Goal: Task Accomplishment & Management: Complete application form

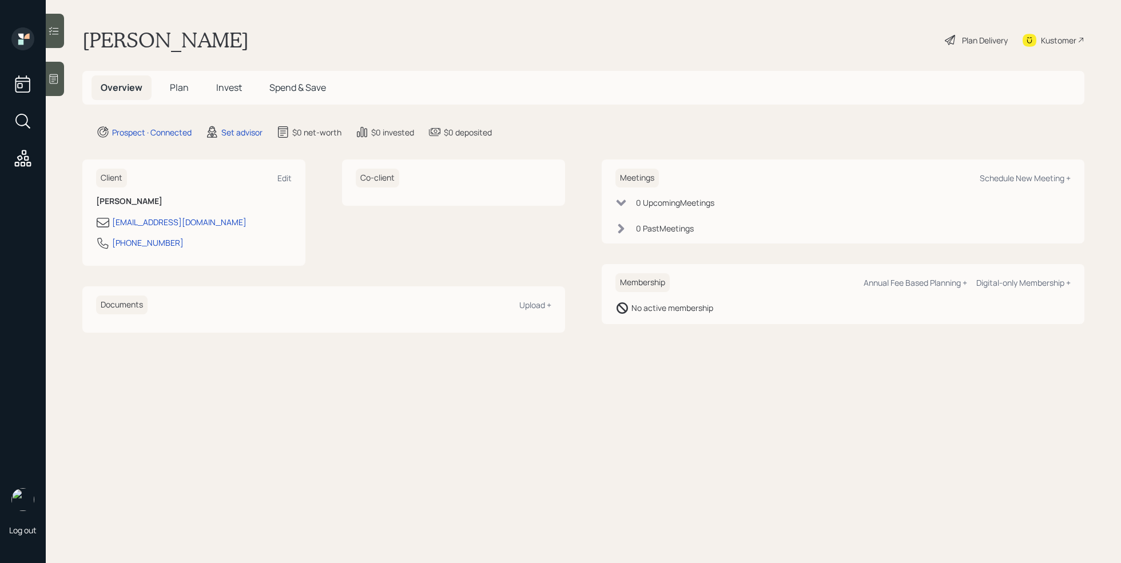
click at [55, 73] on icon at bounding box center [53, 78] width 11 height 11
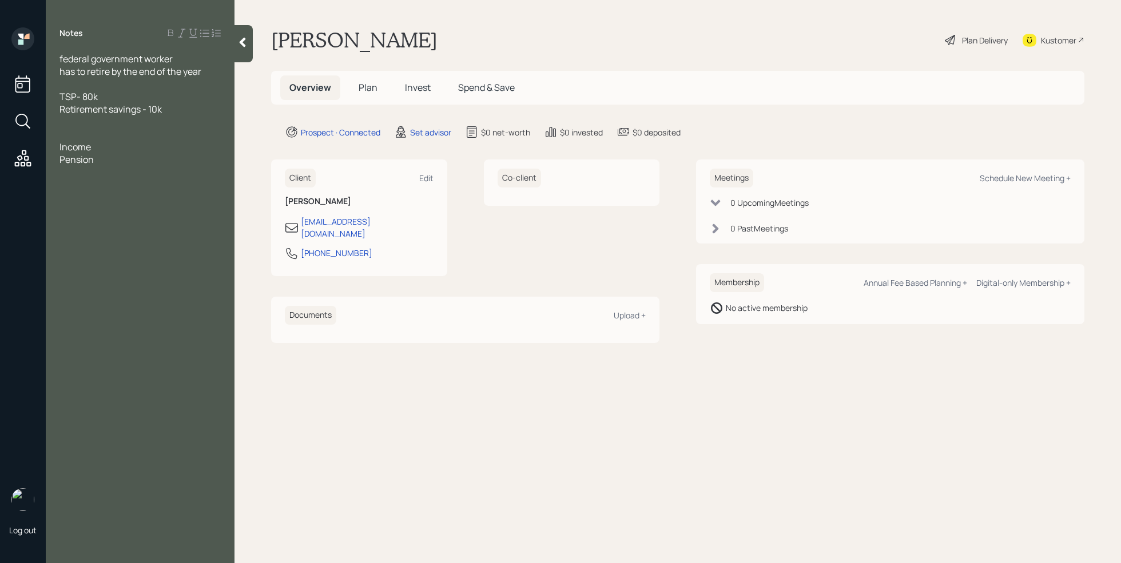
click at [106, 85] on div at bounding box center [139, 84] width 161 height 13
click at [122, 87] on div "Age 64" at bounding box center [139, 84] width 161 height 13
click at [174, 278] on div "Notes federal government worker has to retire by the end of the year Age 64 Ass…" at bounding box center [140, 288] width 189 height 522
click at [97, 100] on div "Asset" at bounding box center [139, 96] width 161 height 13
click at [117, 107] on div "TSP- 80k Retirement savings - 10k" at bounding box center [139, 115] width 161 height 25
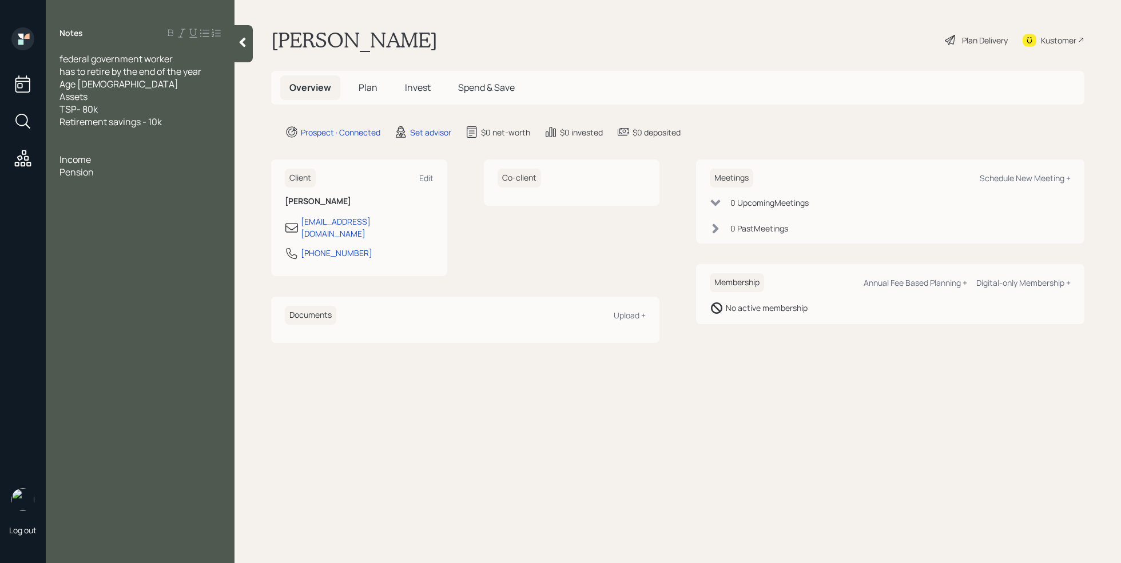
click at [114, 171] on div "Income Pension" at bounding box center [139, 165] width 161 height 25
click at [169, 130] on div at bounding box center [139, 134] width 161 height 13
click at [169, 125] on div "TSP- 80k Retirement savings - 10k" at bounding box center [139, 115] width 161 height 25
click at [153, 106] on div "TSP- 80k Retirement savings - 2k" at bounding box center [139, 115] width 161 height 25
click at [193, 124] on div "TSP- 80k Retirement savings - 2k" at bounding box center [139, 115] width 161 height 25
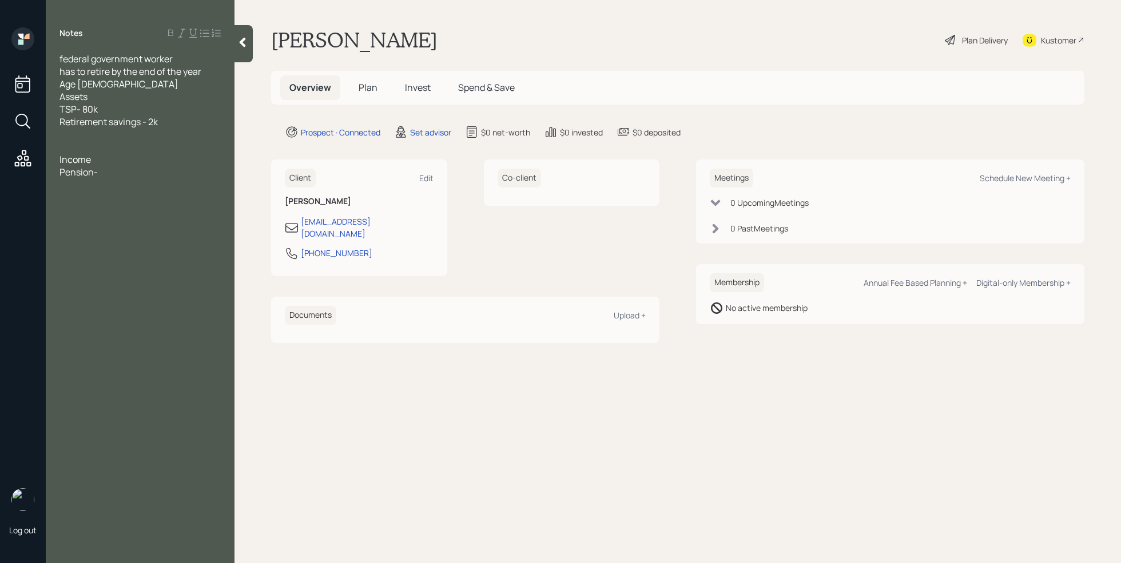
click at [96, 88] on div "Age 64" at bounding box center [139, 84] width 161 height 13
click at [124, 175] on div "Income Pension-" at bounding box center [139, 178] width 161 height 25
click at [136, 191] on div "Pension-" at bounding box center [139, 184] width 161 height 13
click at [105, 173] on div "Income" at bounding box center [139, 172] width 161 height 13
click at [83, 184] on div "Pension-" at bounding box center [139, 184] width 161 height 13
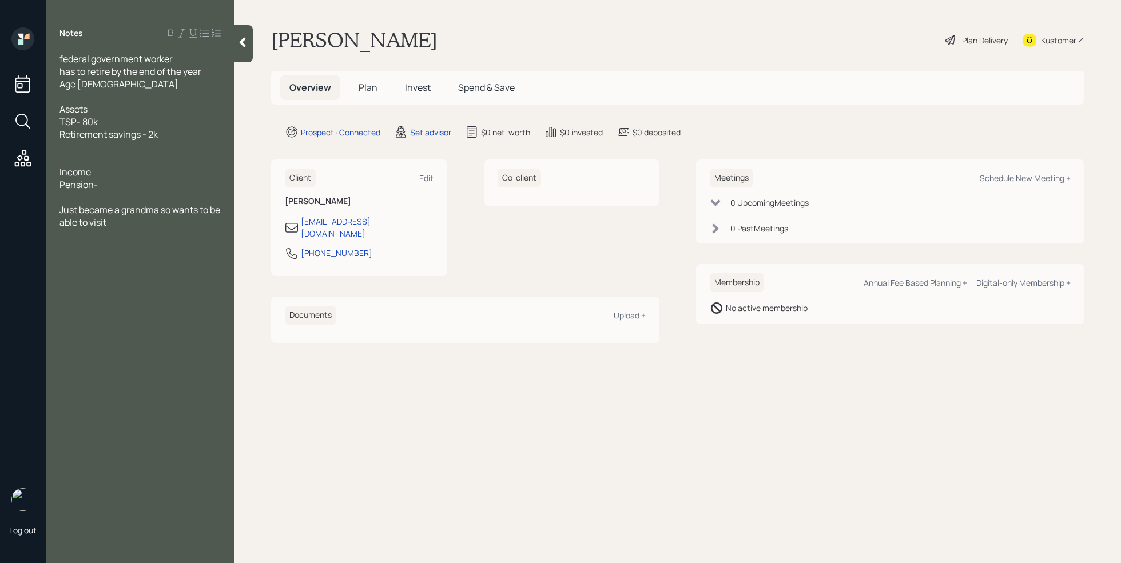
click at [118, 187] on div "Income Pension-" at bounding box center [139, 178] width 161 height 25
click at [114, 185] on div "Income Pension-" at bounding box center [139, 178] width 161 height 25
click at [140, 202] on div "SS- 2150 at 54" at bounding box center [139, 197] width 161 height 13
click at [108, 211] on div at bounding box center [139, 210] width 161 height 13
click at [109, 208] on div at bounding box center [139, 210] width 161 height 13
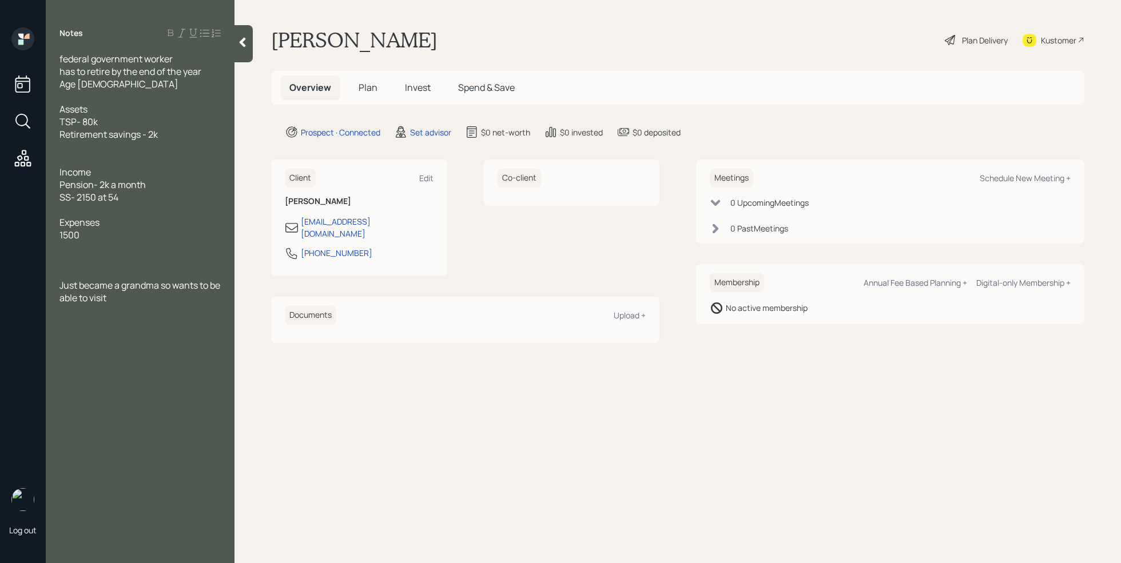
click at [114, 239] on div "1500" at bounding box center [139, 235] width 161 height 13
click at [96, 261] on div at bounding box center [139, 260] width 161 height 13
click at [82, 269] on div at bounding box center [139, 273] width 161 height 13
click at [77, 268] on div at bounding box center [139, 273] width 161 height 13
click at [117, 308] on div "Just became a grandma so want to be able to visit" at bounding box center [139, 304] width 161 height 25
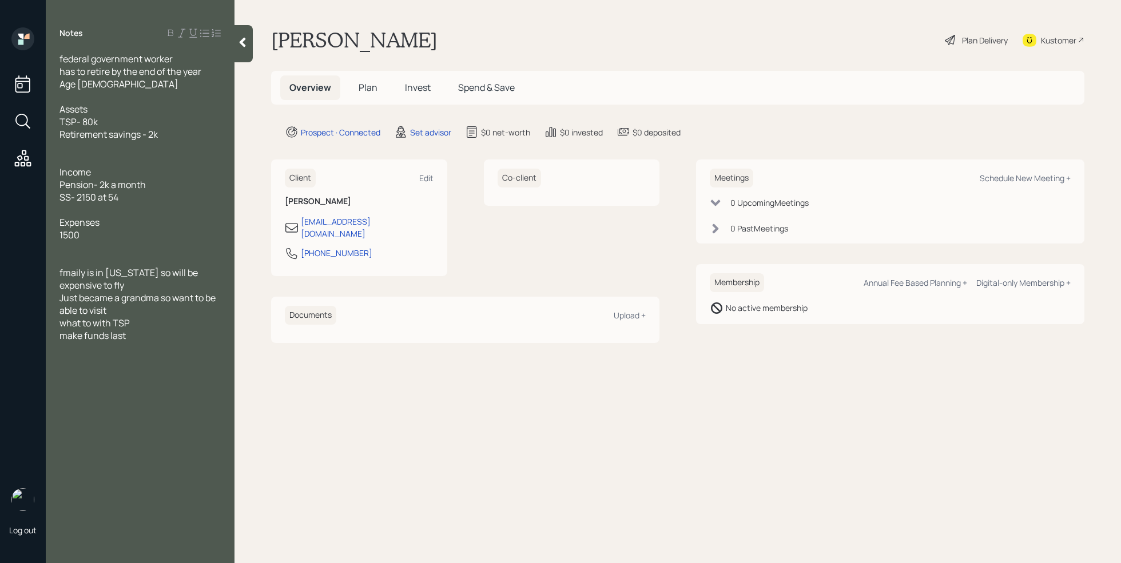
click at [158, 323] on div "what to with TSP" at bounding box center [139, 323] width 161 height 13
click at [186, 227] on div "Expenses" at bounding box center [139, 222] width 161 height 13
click at [713, 422] on main "Valerie Jones Plan Delivery Kustomer Overview Plan Invest Spend & Save Prospect…" at bounding box center [678, 281] width 887 height 563
click at [1021, 172] on div "Meetings Schedule New Meeting +" at bounding box center [890, 178] width 361 height 19
click at [1014, 181] on div "Schedule New Meeting +" at bounding box center [1025, 178] width 91 height 11
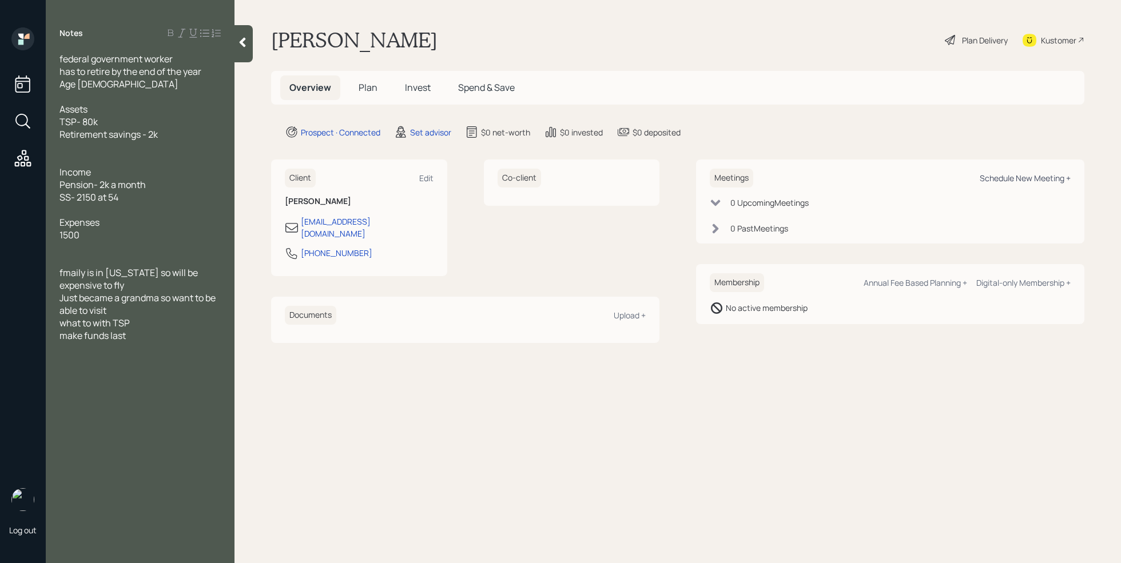
select select "round-[PERSON_NAME]"
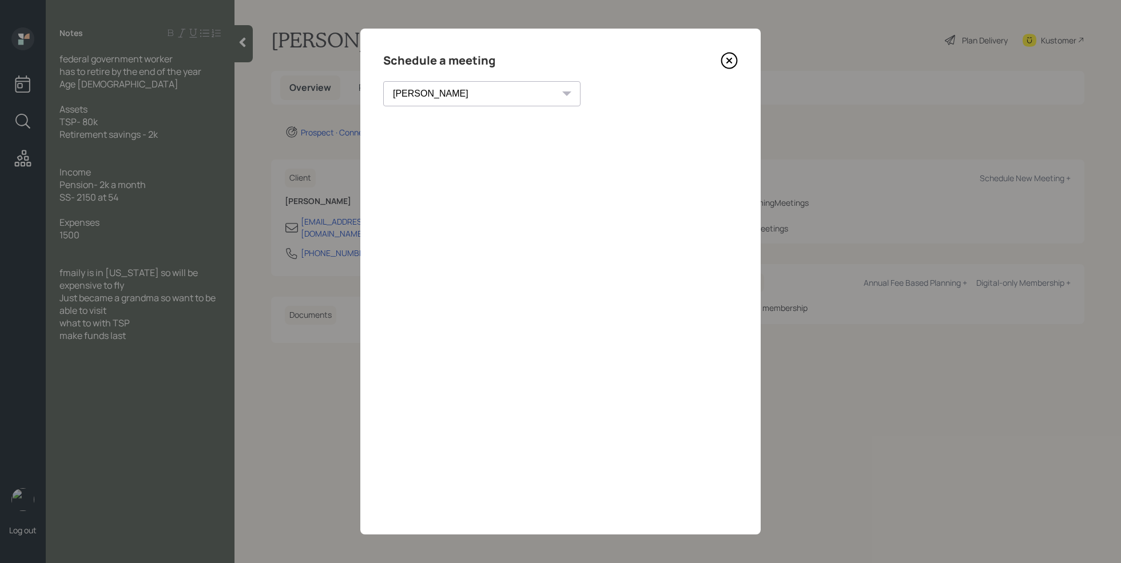
click at [722, 62] on icon at bounding box center [729, 60] width 17 height 17
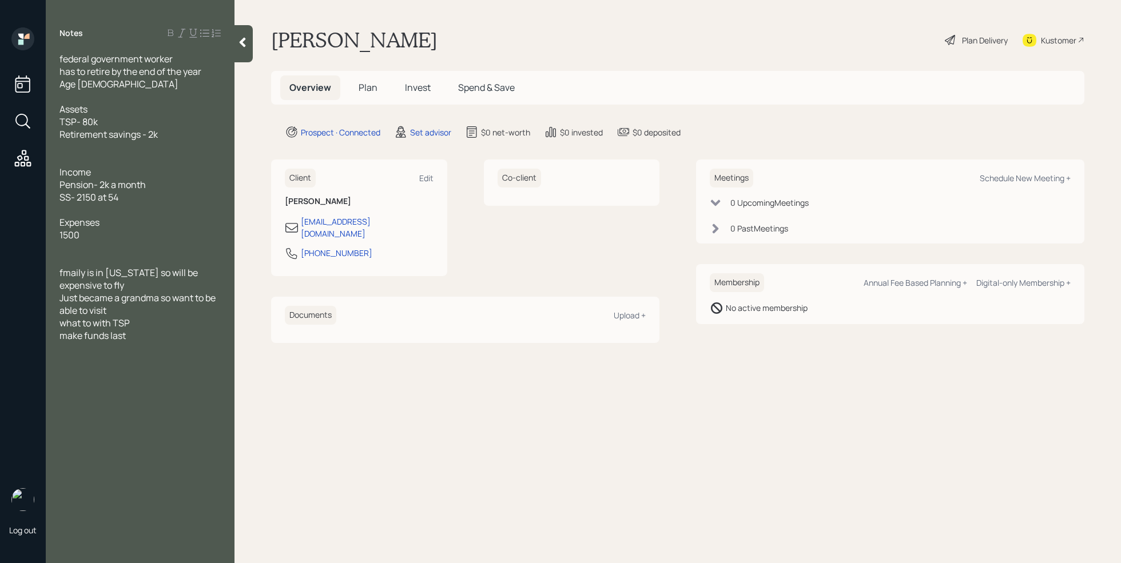
click at [997, 172] on div "Meetings Schedule New Meeting +" at bounding box center [890, 178] width 361 height 19
click at [995, 175] on div "Schedule New Meeting +" at bounding box center [1025, 178] width 91 height 11
select select "round-[PERSON_NAME]"
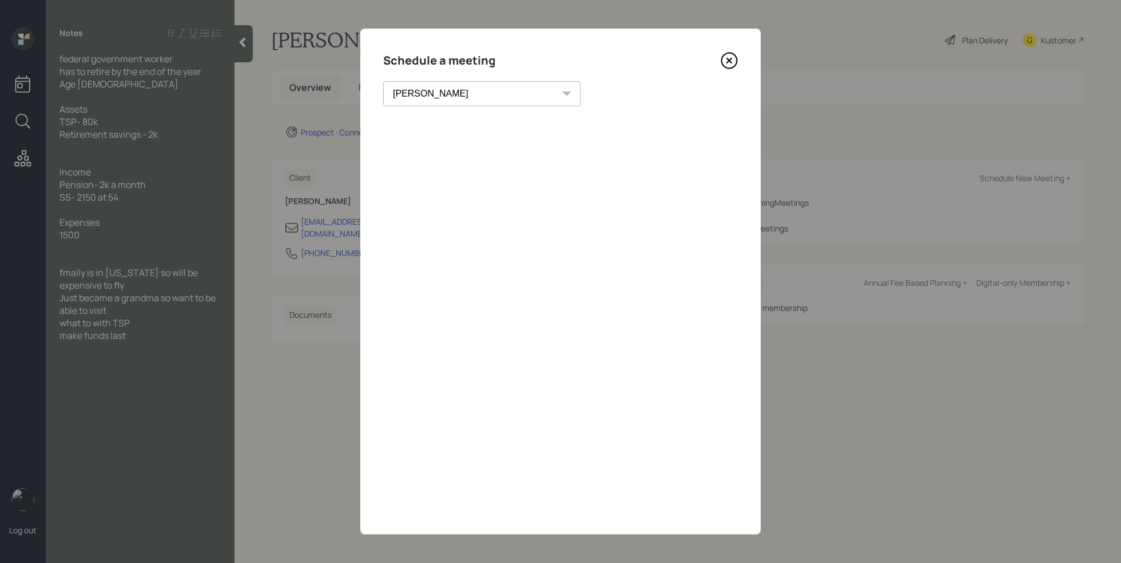
click at [729, 61] on icon at bounding box center [729, 60] width 5 height 5
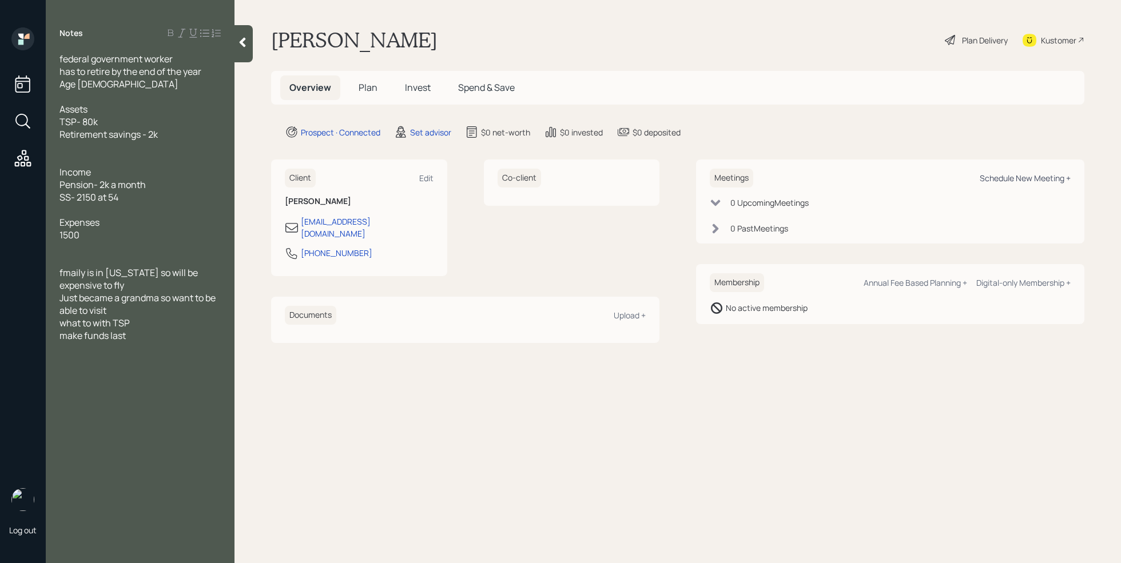
click at [1038, 178] on div "Schedule New Meeting +" at bounding box center [1025, 178] width 91 height 11
select select "round-[PERSON_NAME]"
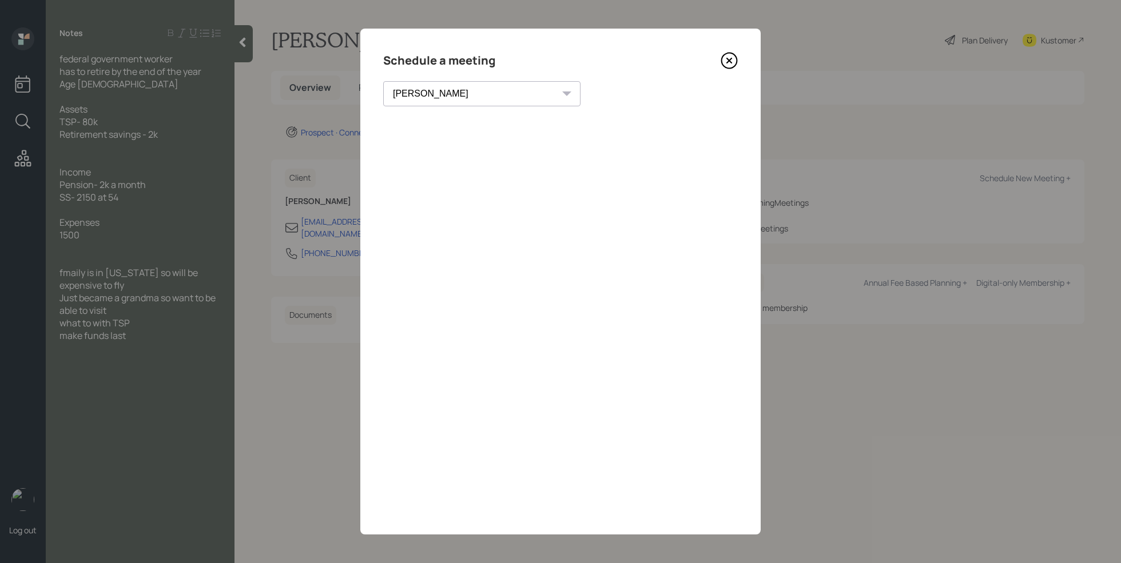
click at [730, 61] on icon at bounding box center [729, 60] width 5 height 5
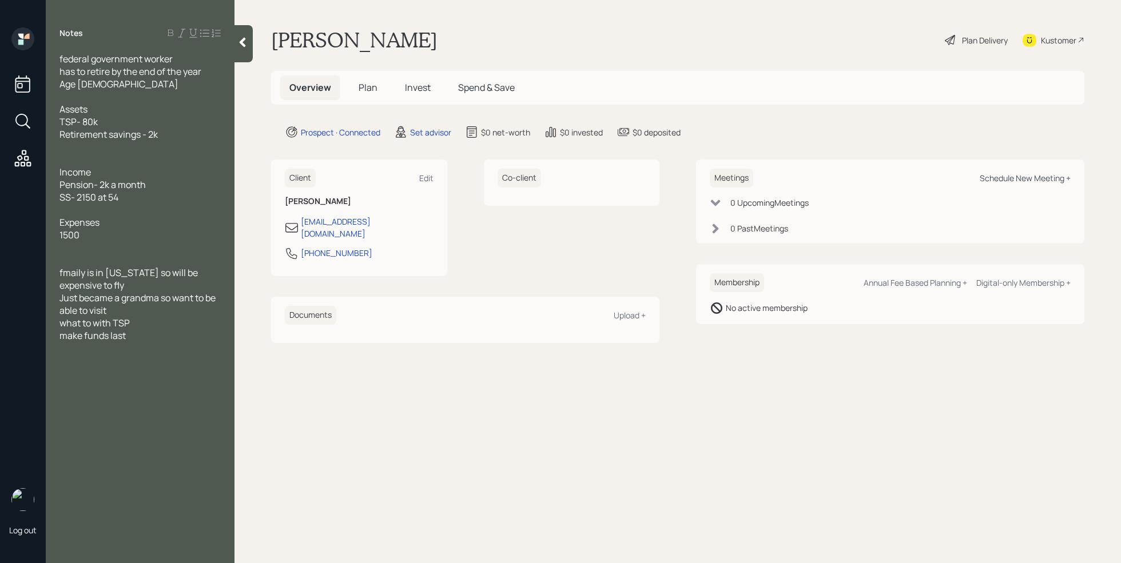
click at [1047, 179] on div "Schedule New Meeting +" at bounding box center [1025, 178] width 91 height 11
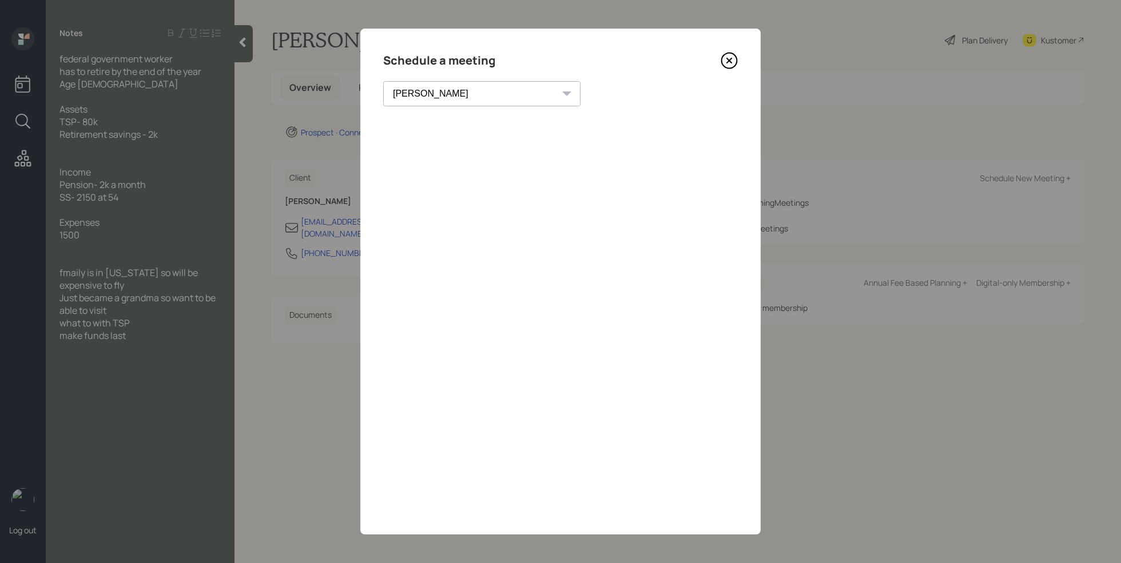
click at [463, 95] on div "[PERSON_NAME] [PERSON_NAME] [PERSON_NAME] [PERSON_NAME] [PERSON_NAME] [PERSON_N…" at bounding box center [481, 93] width 197 height 25
click at [435, 92] on select "[PERSON_NAME] [PERSON_NAME] [PERSON_NAME] [PERSON_NAME] [PERSON_NAME] [PERSON_N…" at bounding box center [481, 93] width 197 height 25
select select "59554aeb-d739-4552-90b9-0d27d70b4bf7"
click at [383, 81] on select "[PERSON_NAME] [PERSON_NAME] [PERSON_NAME] [PERSON_NAME] [PERSON_NAME] [PERSON_N…" at bounding box center [481, 93] width 197 height 25
click at [733, 55] on icon at bounding box center [729, 60] width 17 height 17
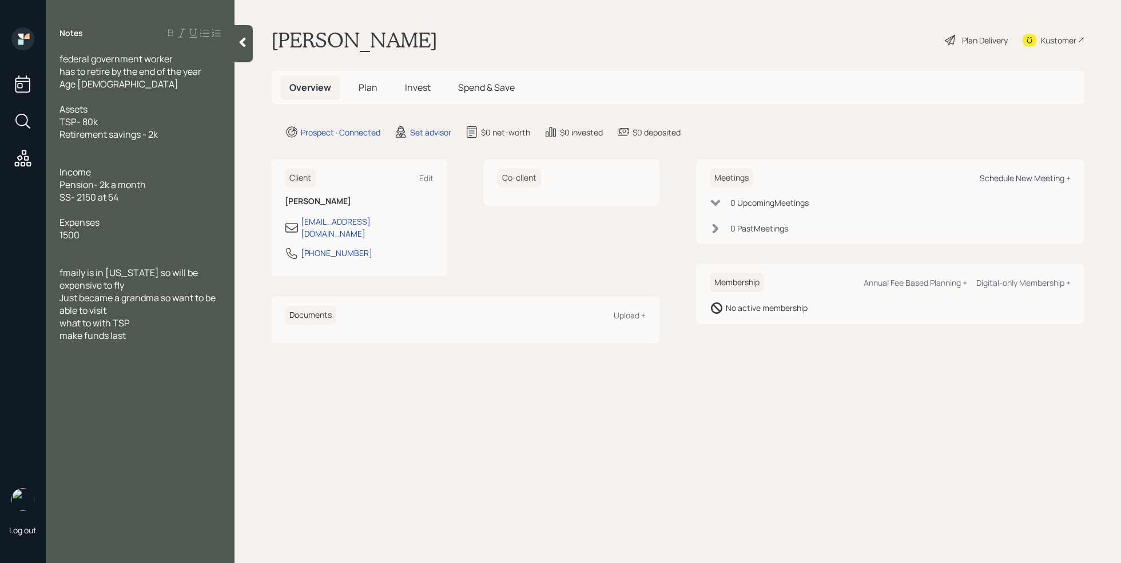
click at [1005, 175] on div "Schedule New Meeting +" at bounding box center [1025, 178] width 91 height 11
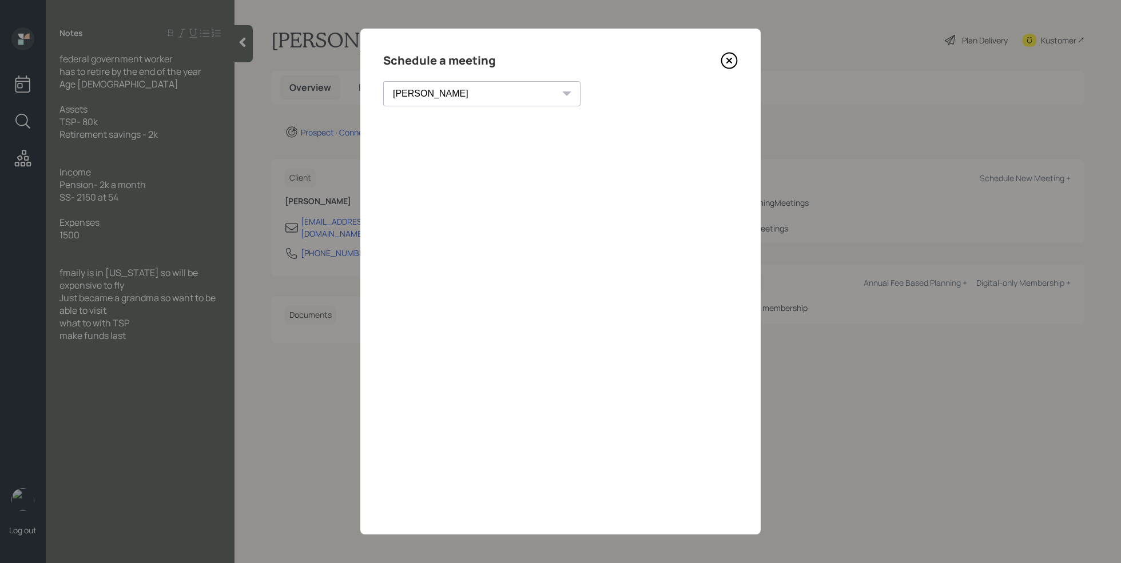
click at [445, 91] on select "[PERSON_NAME] [PERSON_NAME] [PERSON_NAME] [PERSON_NAME] [PERSON_NAME] [PERSON_N…" at bounding box center [481, 93] width 197 height 25
select select "59554aeb-d739-4552-90b9-0d27d70b4bf7"
click at [383, 81] on select "[PERSON_NAME] [PERSON_NAME] [PERSON_NAME] [PERSON_NAME] [PERSON_NAME] [PERSON_N…" at bounding box center [481, 93] width 197 height 25
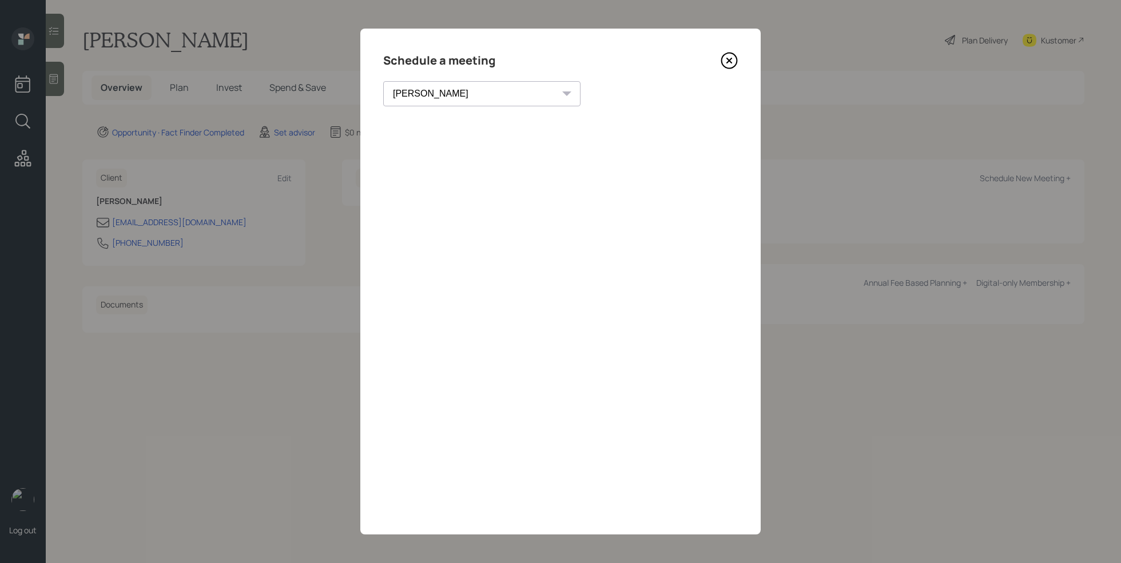
click at [442, 102] on select "[PERSON_NAME] [PERSON_NAME] [PERSON_NAME] [PERSON_NAME] [PERSON_NAME] [PERSON_N…" at bounding box center [481, 93] width 197 height 25
select select "59554aeb-d739-4552-90b9-0d27d70b4bf7"
click at [383, 81] on select "[PERSON_NAME] [PERSON_NAME] [PERSON_NAME] [PERSON_NAME] [PERSON_NAME] [PERSON_N…" at bounding box center [481, 93] width 197 height 25
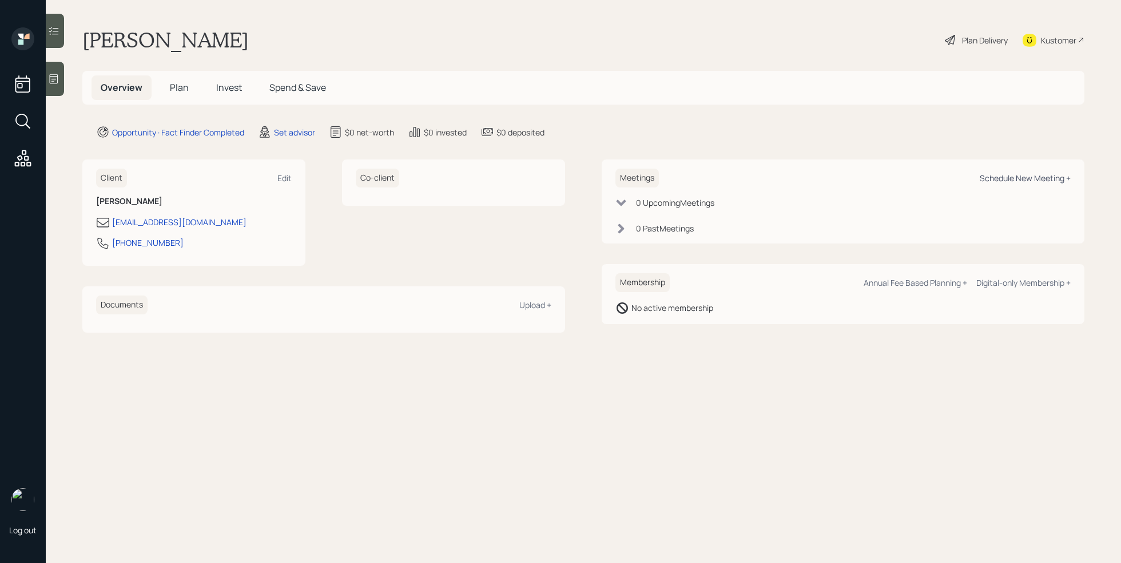
click at [998, 178] on div "Schedule New Meeting +" at bounding box center [1025, 178] width 91 height 11
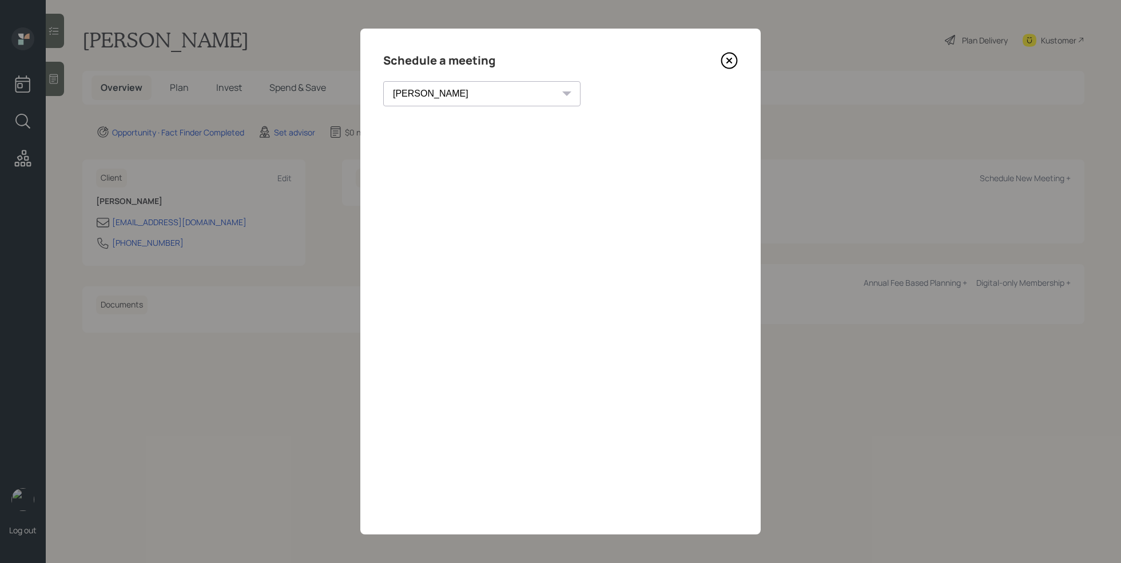
click at [438, 88] on select "[PERSON_NAME] [PERSON_NAME] [PERSON_NAME] [PERSON_NAME] [PERSON_NAME] [PERSON_N…" at bounding box center [481, 93] width 197 height 25
select select "59554aeb-d739-4552-90b9-0d27d70b4bf7"
click at [383, 81] on select "[PERSON_NAME] [PERSON_NAME] [PERSON_NAME] [PERSON_NAME] [PERSON_NAME] [PERSON_N…" at bounding box center [481, 93] width 197 height 25
click at [725, 61] on icon at bounding box center [729, 60] width 17 height 17
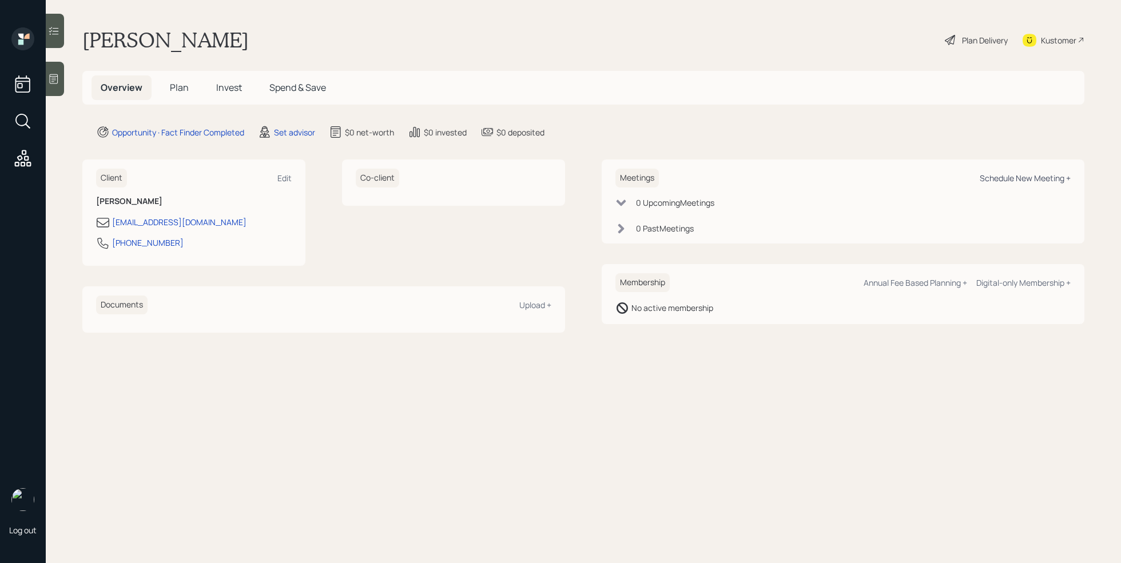
click at [1027, 177] on div "Schedule New Meeting +" at bounding box center [1025, 178] width 91 height 11
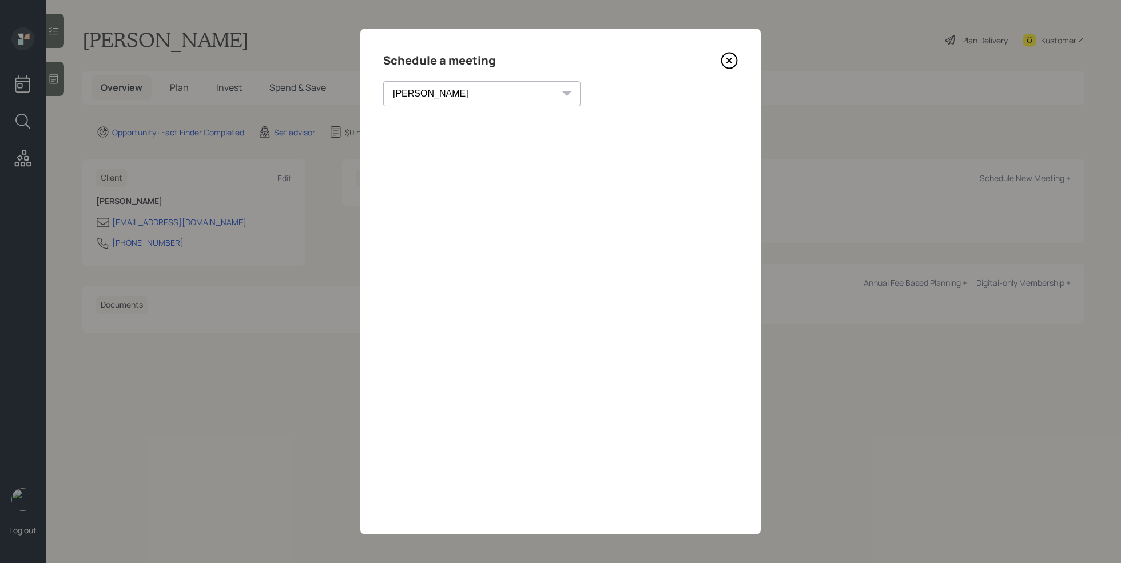
click at [464, 103] on select "[PERSON_NAME] [PERSON_NAME] [PERSON_NAME] [PERSON_NAME] [PERSON_NAME] [PERSON_N…" at bounding box center [481, 93] width 197 height 25
select select "59554aeb-d739-4552-90b9-0d27d70b4bf7"
click at [383, 81] on select "[PERSON_NAME] [PERSON_NAME] [PERSON_NAME] [PERSON_NAME] [PERSON_NAME] [PERSON_N…" at bounding box center [481, 93] width 197 height 25
